Goal: Task Accomplishment & Management: Use online tool/utility

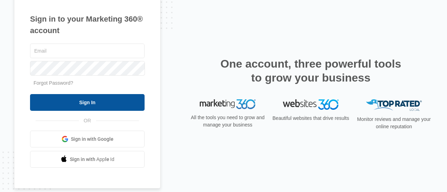
type input "[PERSON_NAME][EMAIL_ADDRESS][DOMAIN_NAME]"
click at [90, 102] on input "Sign In" at bounding box center [87, 102] width 114 height 17
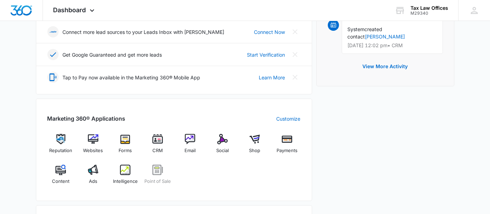
scroll to position [232, 0]
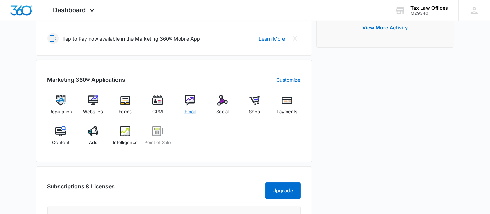
click at [192, 102] on img at bounding box center [190, 100] width 10 height 10
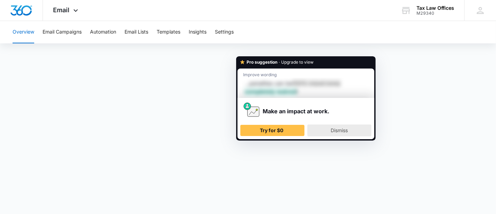
click at [345, 128] on span "Dismiss" at bounding box center [339, 130] width 17 height 6
